Goal: Complete application form

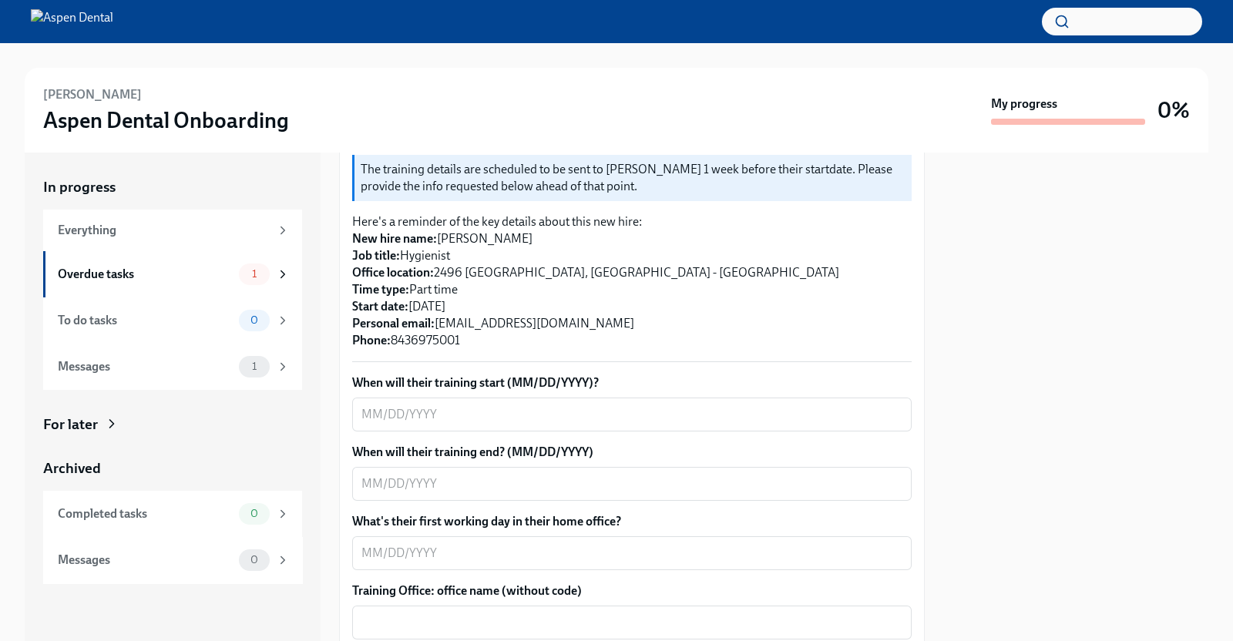
scroll to position [361, 0]
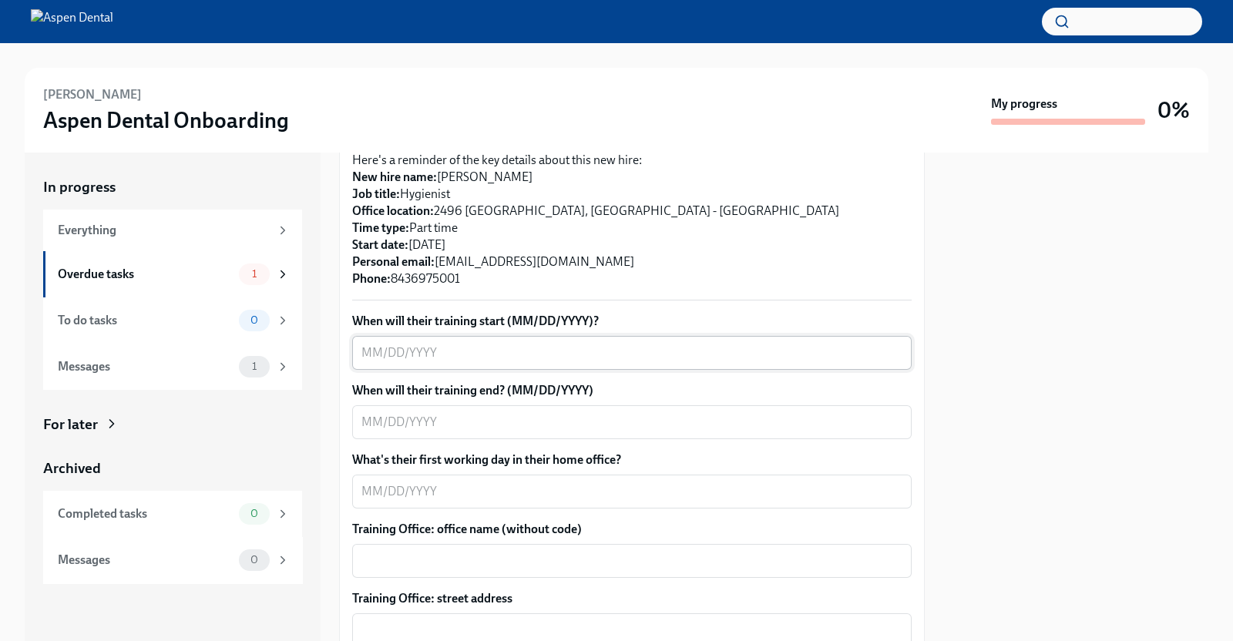
click at [413, 344] on textarea "When will their training start (MM/DD/YYYY)?" at bounding box center [631, 353] width 541 height 18
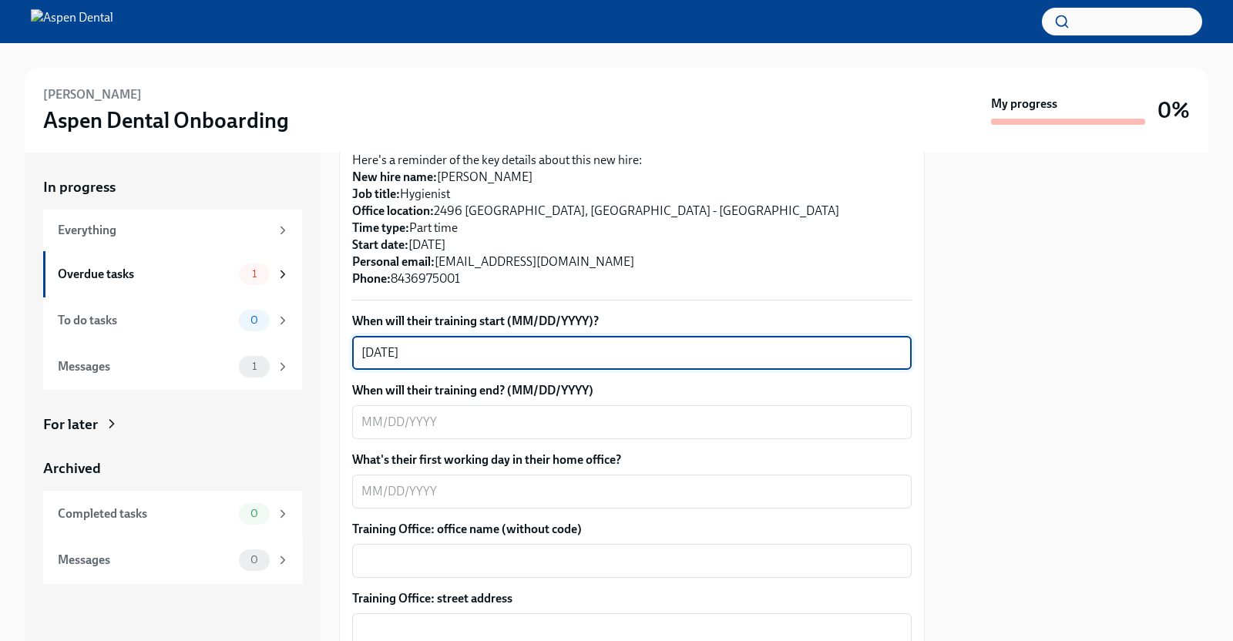
type textarea "[DATE]"
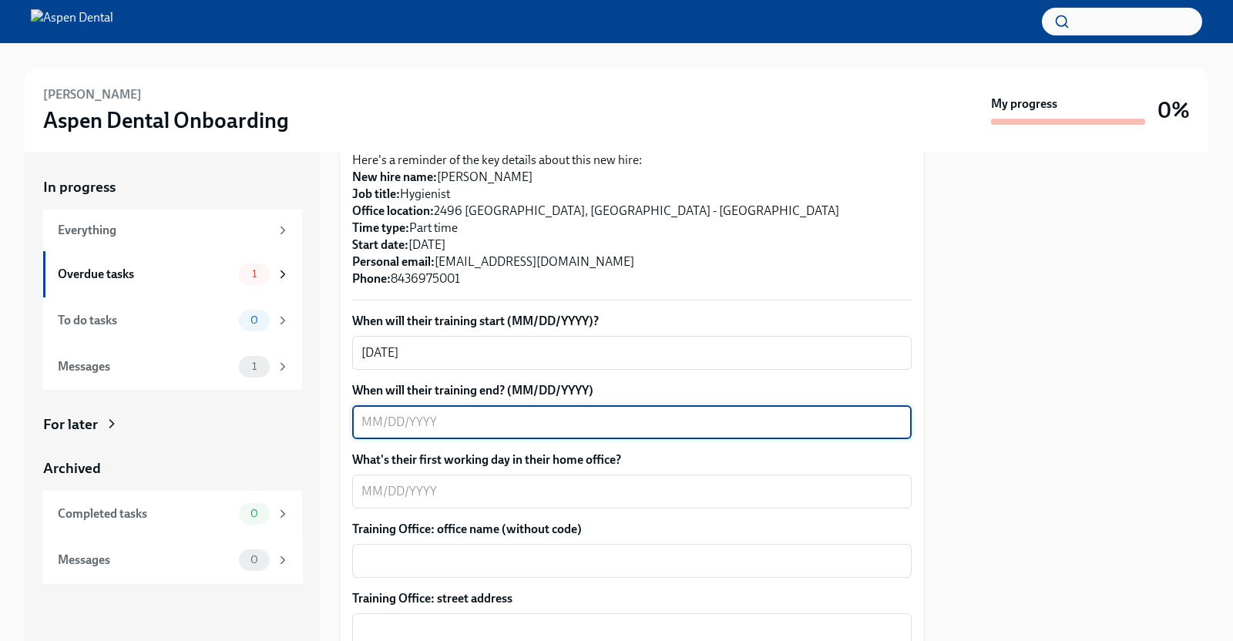
click at [481, 413] on textarea "When will their training end? (MM/DD/YYYY)" at bounding box center [631, 422] width 541 height 18
type textarea "[DATE]"
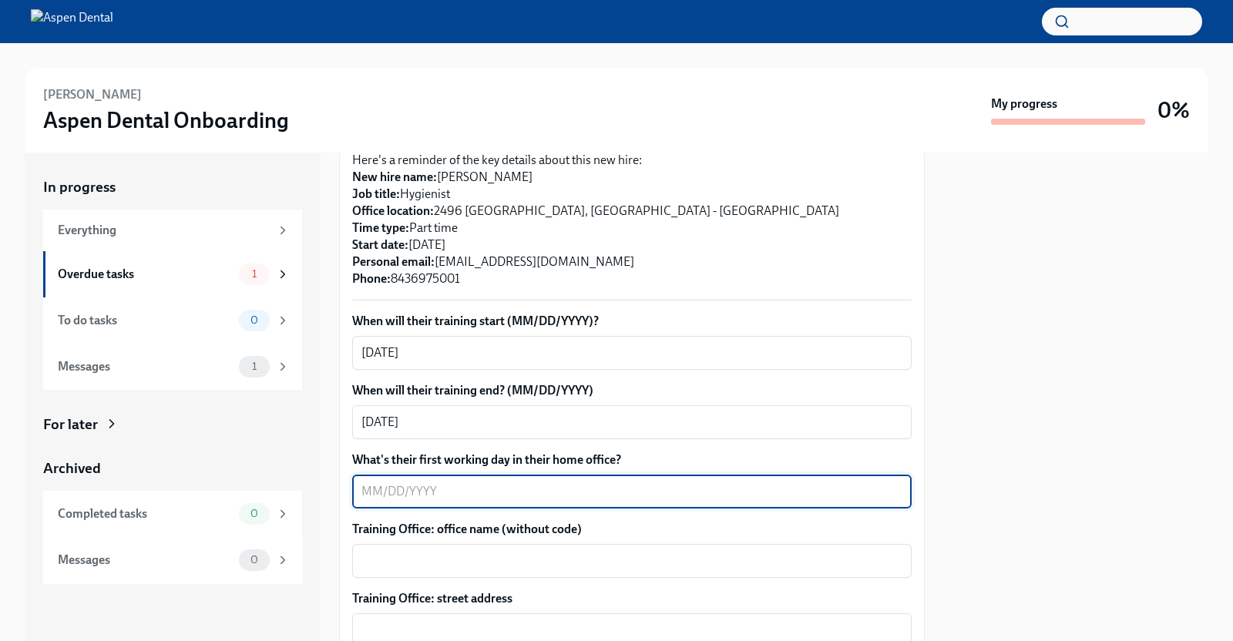
click at [486, 482] on textarea "What's their first working day in their home office?" at bounding box center [631, 491] width 541 height 18
type textarea "0"
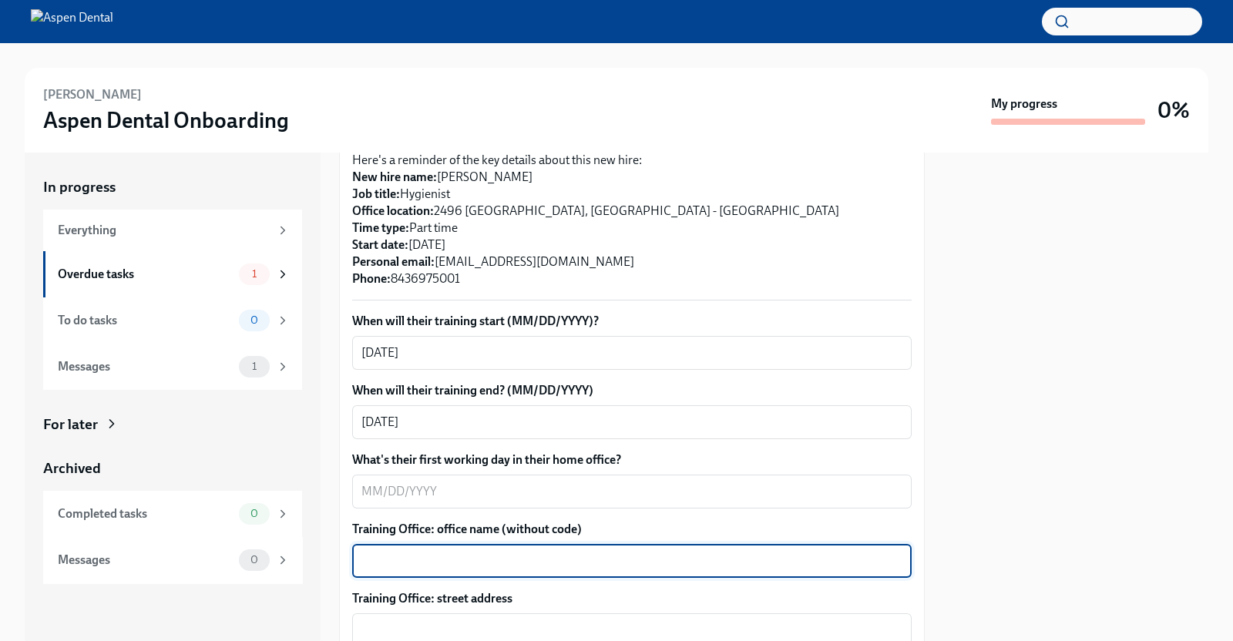
click at [535, 552] on textarea "Training Office: office name (without code)" at bounding box center [631, 561] width 541 height 18
type textarea "[GEOGRAPHIC_DATA], [GEOGRAPHIC_DATA]"
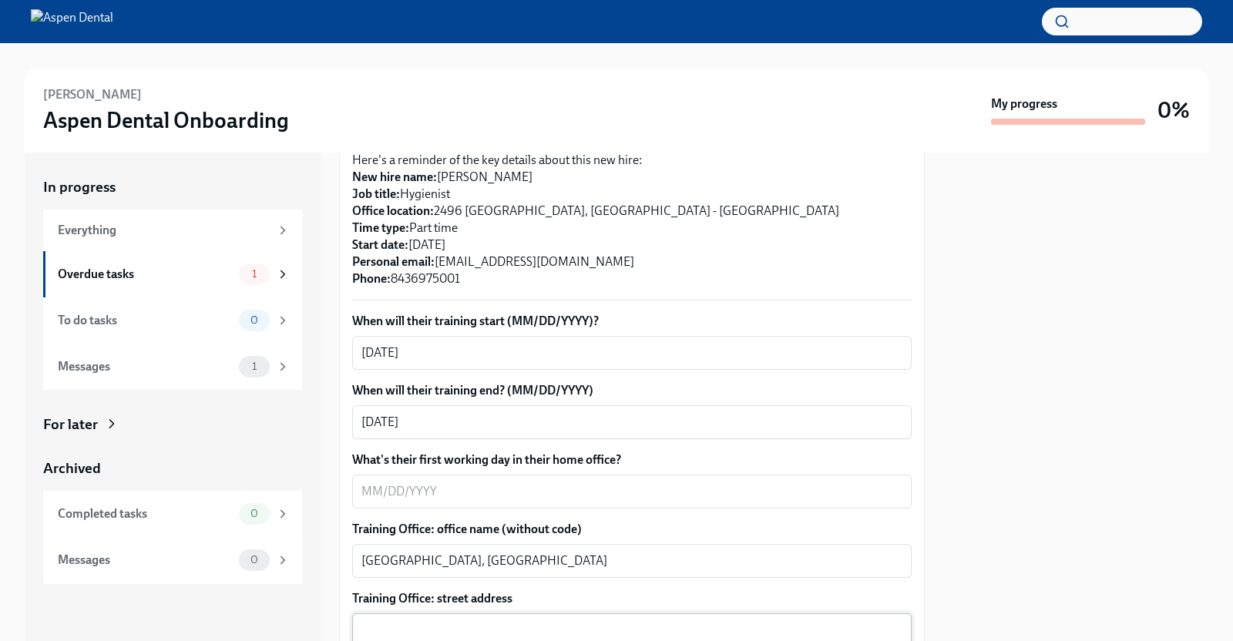
click at [475, 622] on div "x ​" at bounding box center [631, 630] width 559 height 34
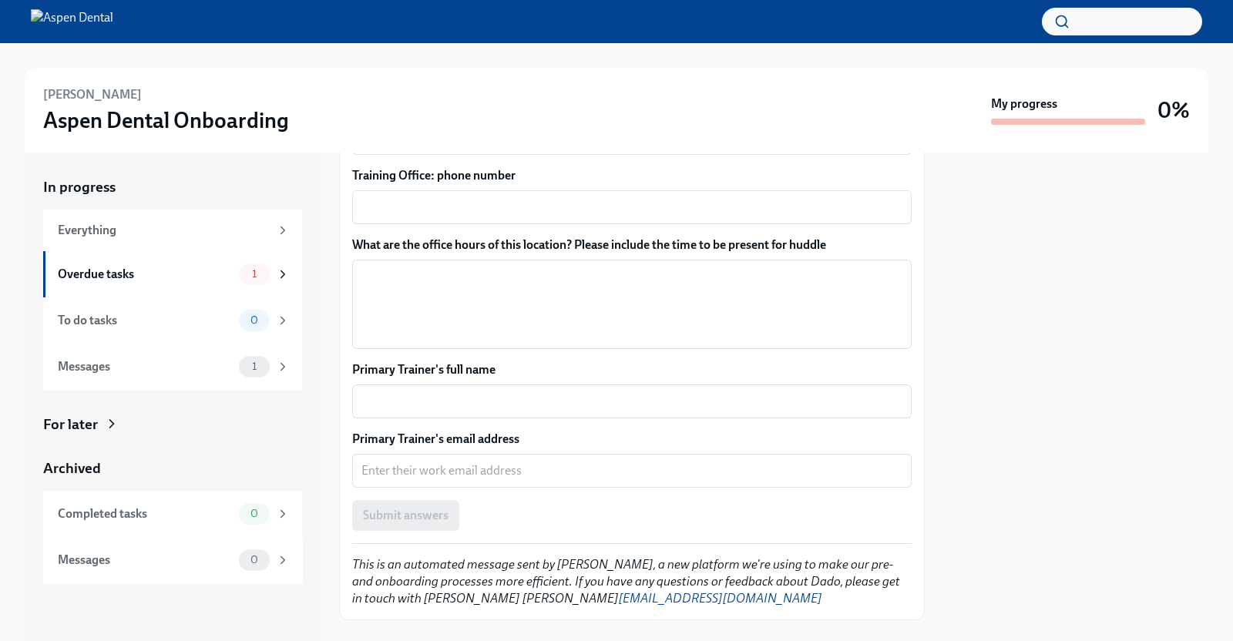
scroll to position [1070, 0]
